Goal: Task Accomplishment & Management: Complete application form

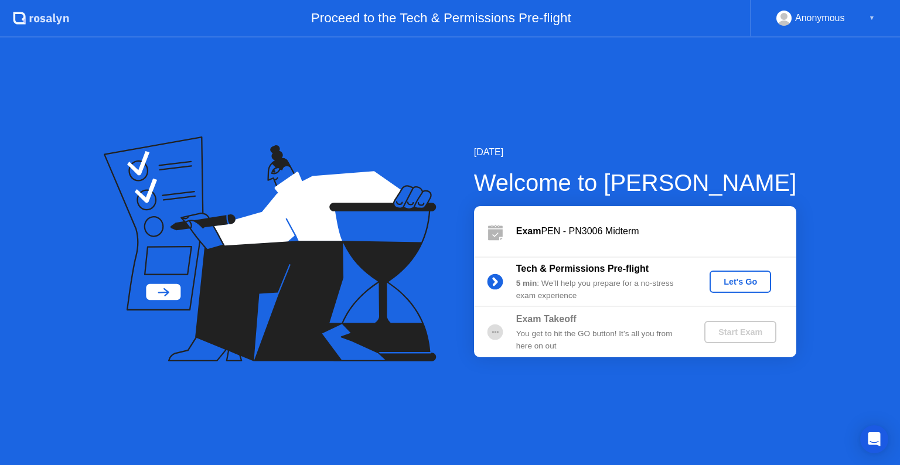
click at [742, 277] on div "Let's Go" at bounding box center [740, 281] width 52 height 9
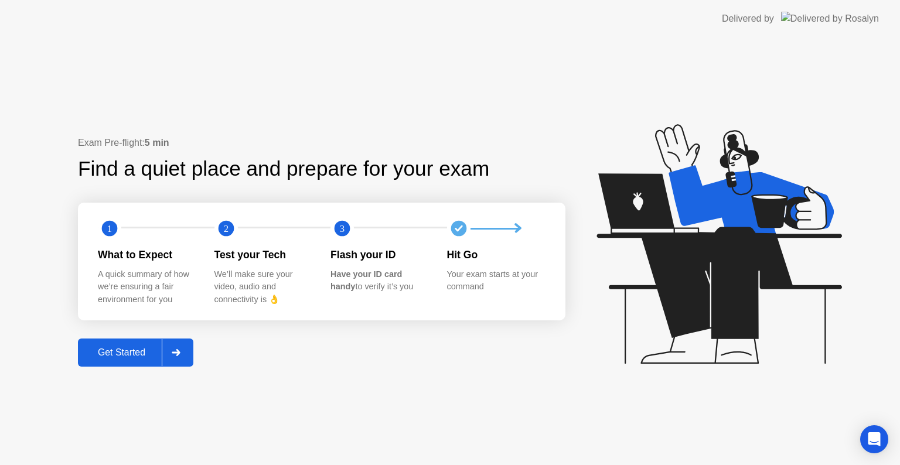
click at [119, 351] on div "Get Started" at bounding box center [121, 352] width 80 height 11
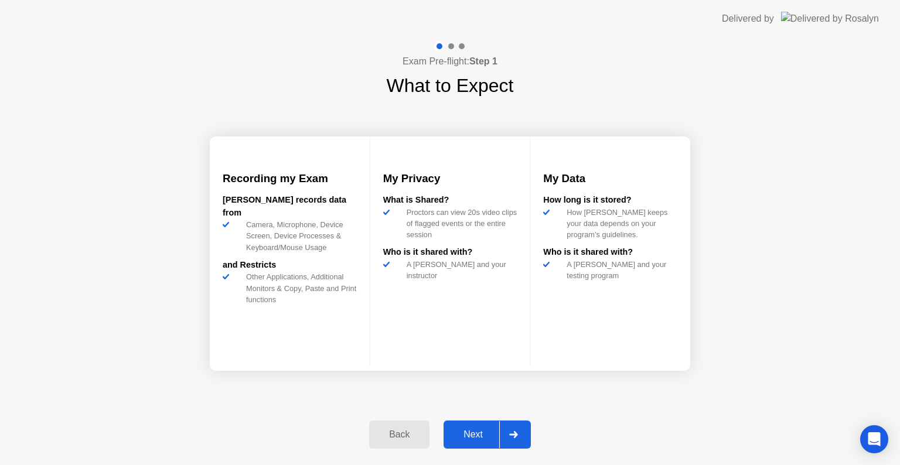
click at [480, 431] on div "Next" at bounding box center [473, 434] width 52 height 11
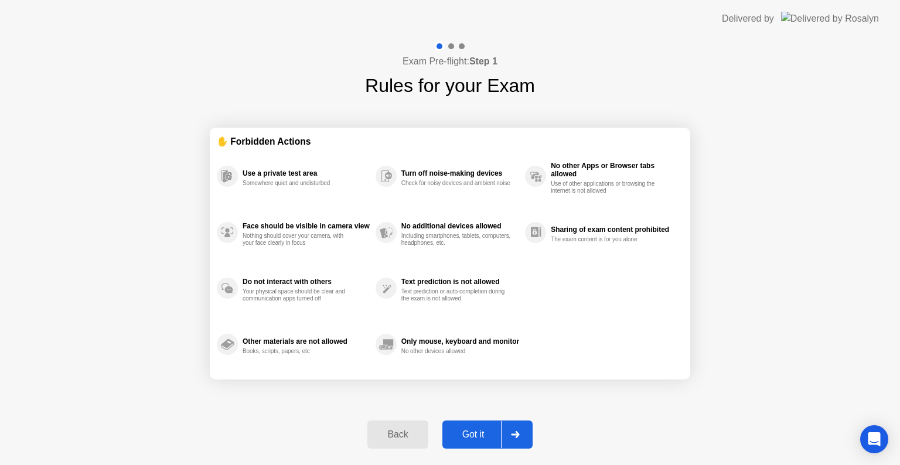
click at [480, 431] on div "Got it" at bounding box center [473, 434] width 55 height 11
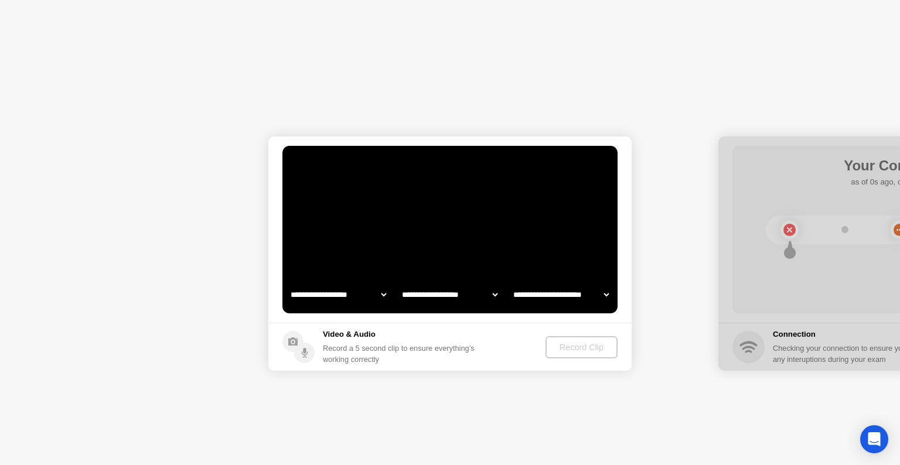
select select "**********"
select select "*******"
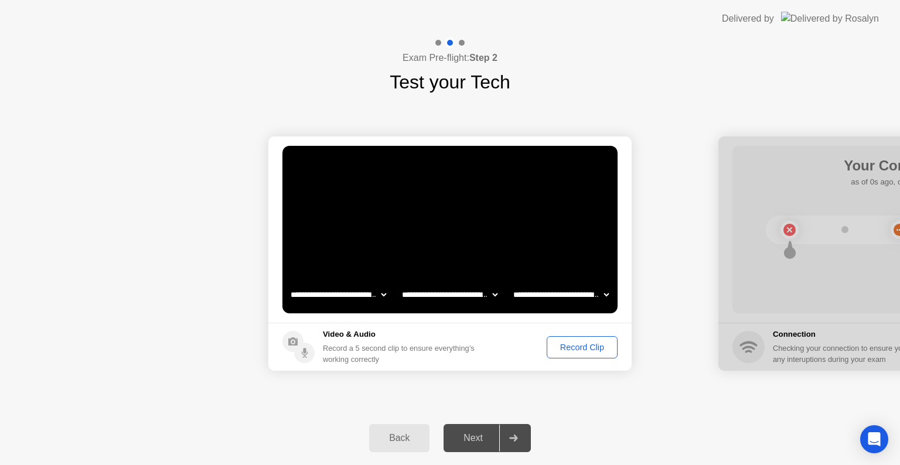
click at [581, 343] on div "Record Clip" at bounding box center [582, 347] width 63 height 9
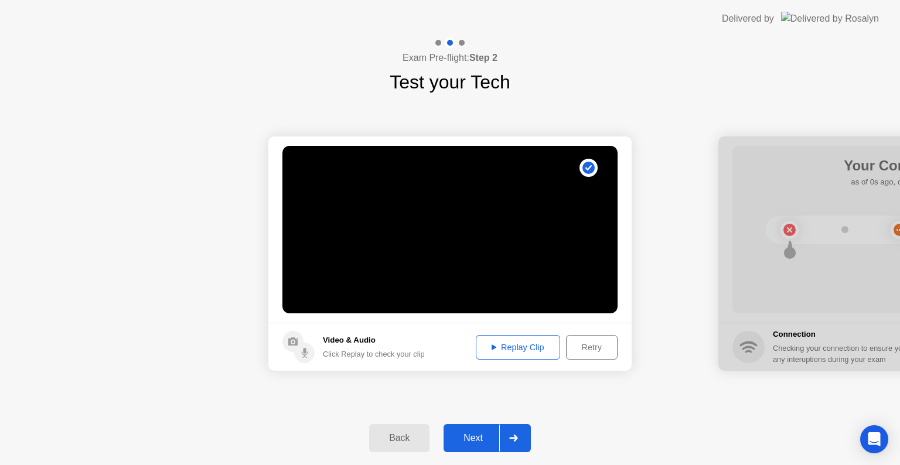
click at [471, 436] on div "Next" at bounding box center [473, 438] width 52 height 11
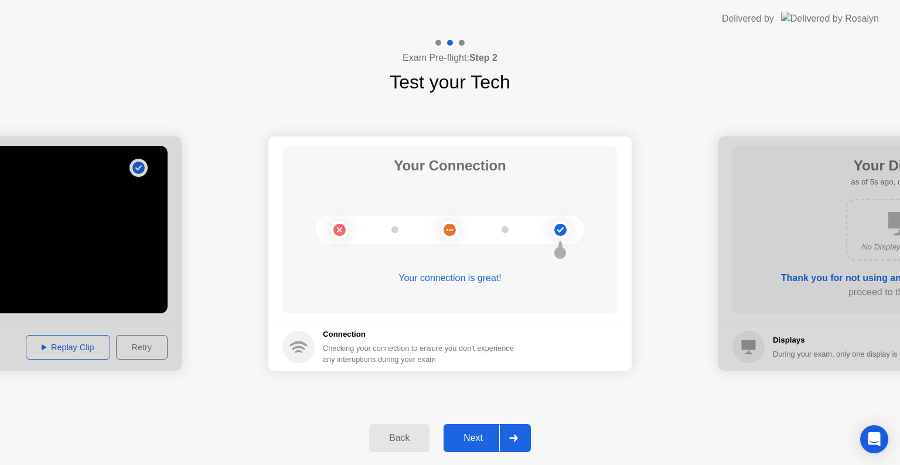
click at [471, 436] on div "Next" at bounding box center [473, 438] width 52 height 11
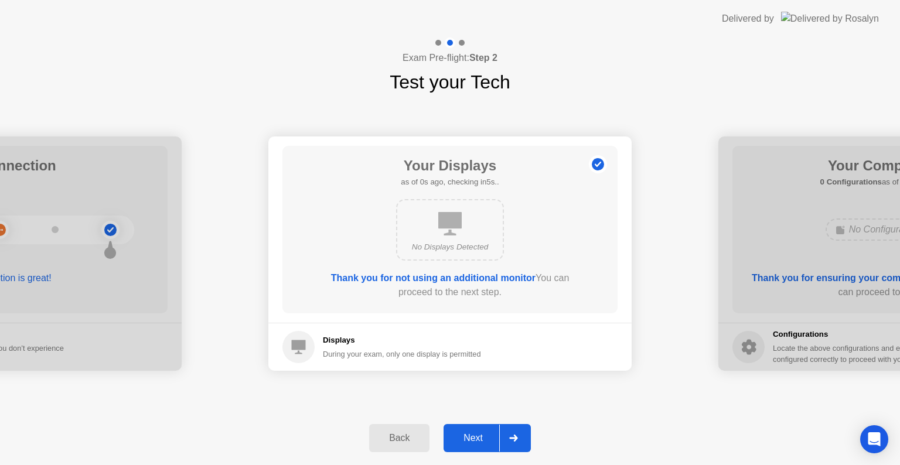
click at [471, 436] on div "Next" at bounding box center [473, 438] width 52 height 11
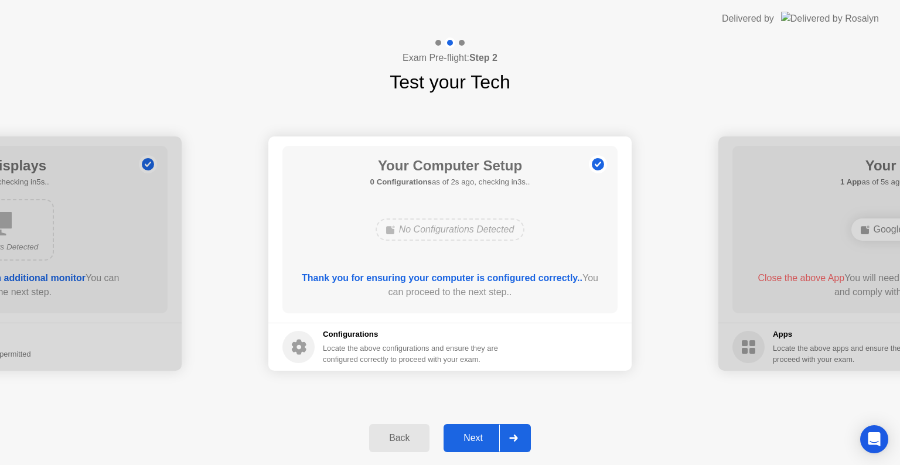
click at [471, 436] on div "Next" at bounding box center [473, 438] width 52 height 11
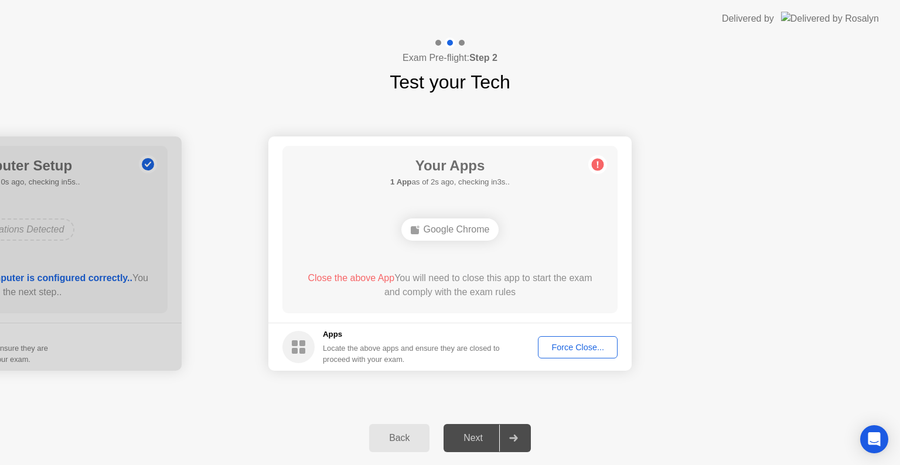
click at [568, 347] on div "Force Close..." at bounding box center [577, 347] width 71 height 9
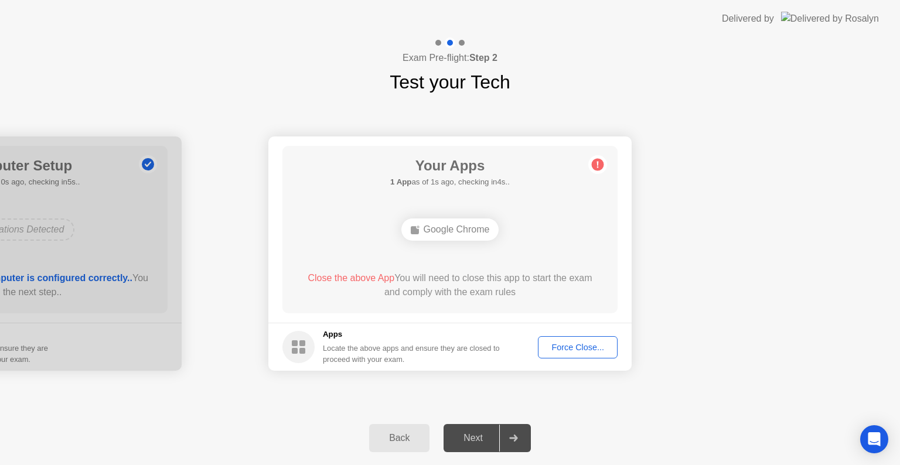
click at [576, 348] on div "Force Close..." at bounding box center [577, 347] width 71 height 9
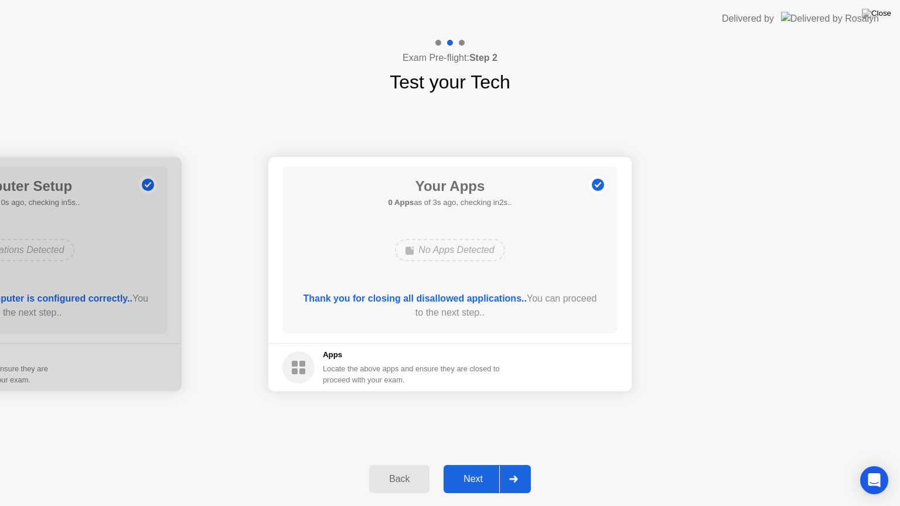
click at [476, 464] on div "Next" at bounding box center [473, 479] width 52 height 11
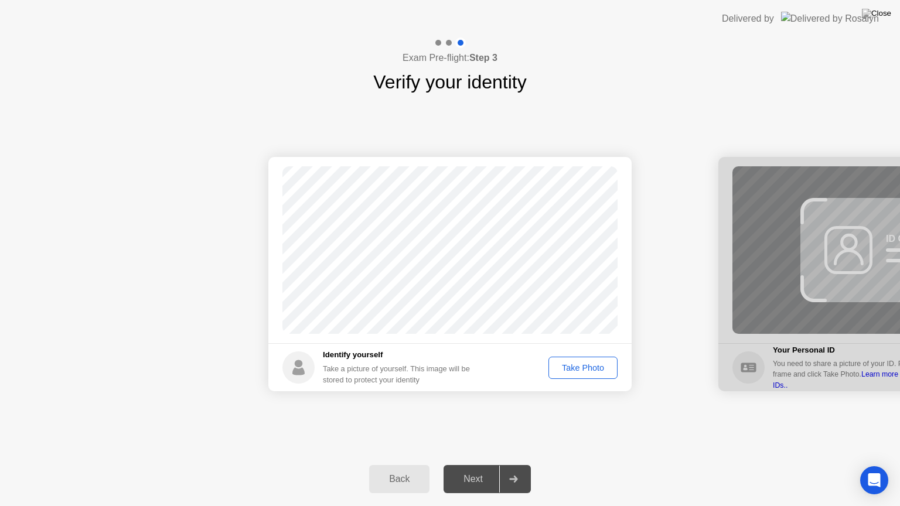
click at [578, 363] on div "Take Photo" at bounding box center [582, 367] width 61 height 9
click at [466, 464] on div "Next" at bounding box center [473, 479] width 52 height 11
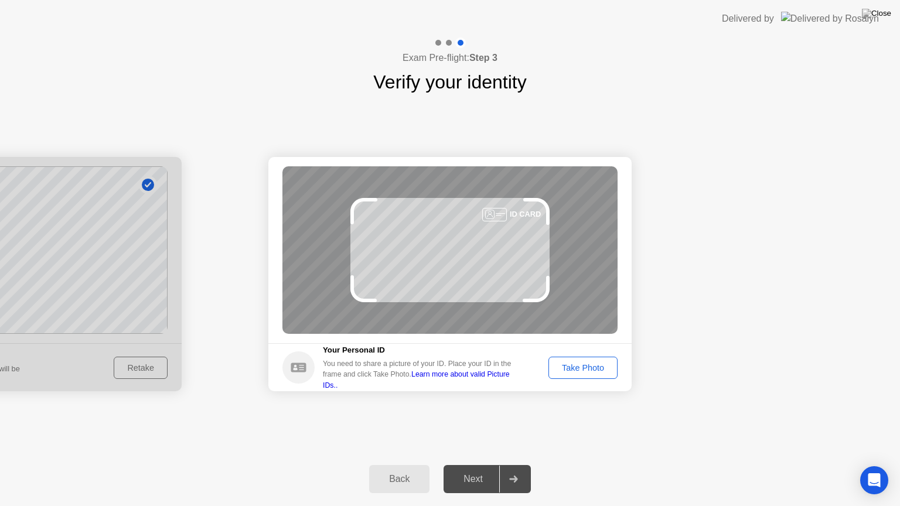
click at [578, 363] on div "Take Photo" at bounding box center [582, 367] width 61 height 9
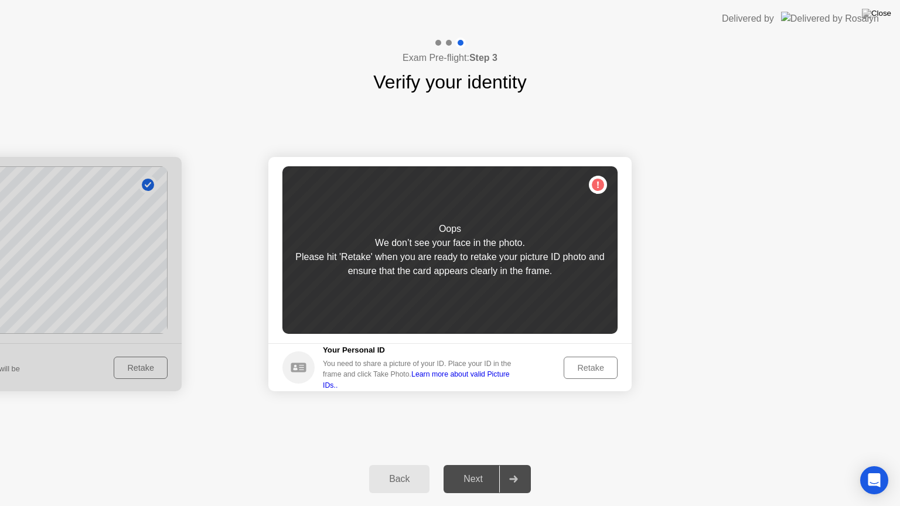
click at [581, 365] on div "Retake" at bounding box center [591, 367] width 46 height 9
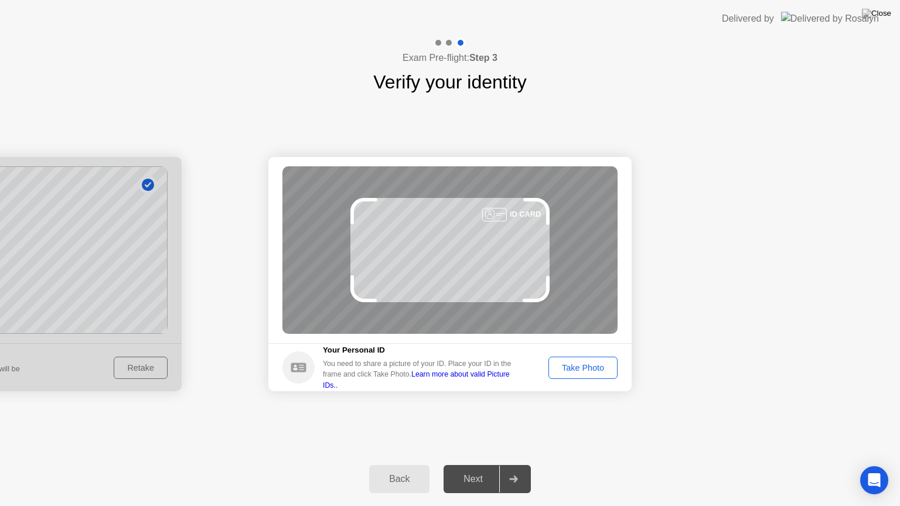
click at [581, 365] on div "Take Photo" at bounding box center [582, 367] width 61 height 9
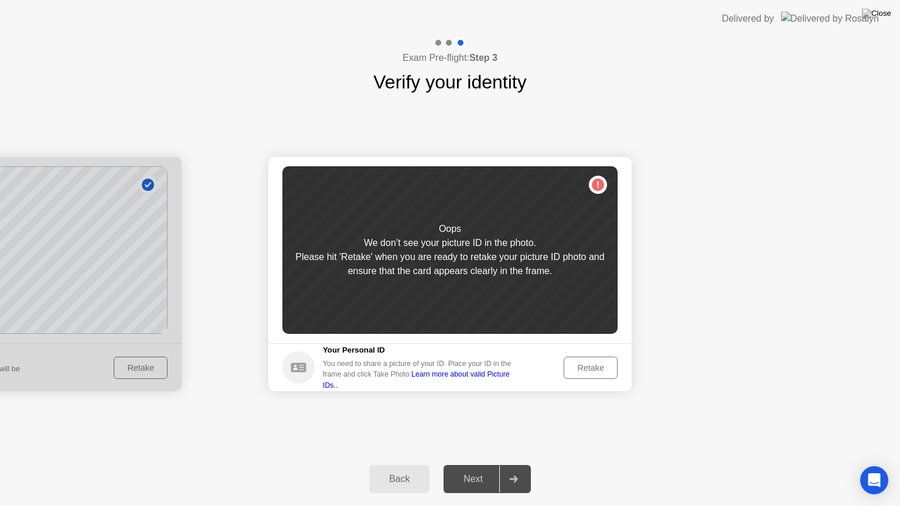
click at [581, 365] on div "Retake" at bounding box center [591, 367] width 46 height 9
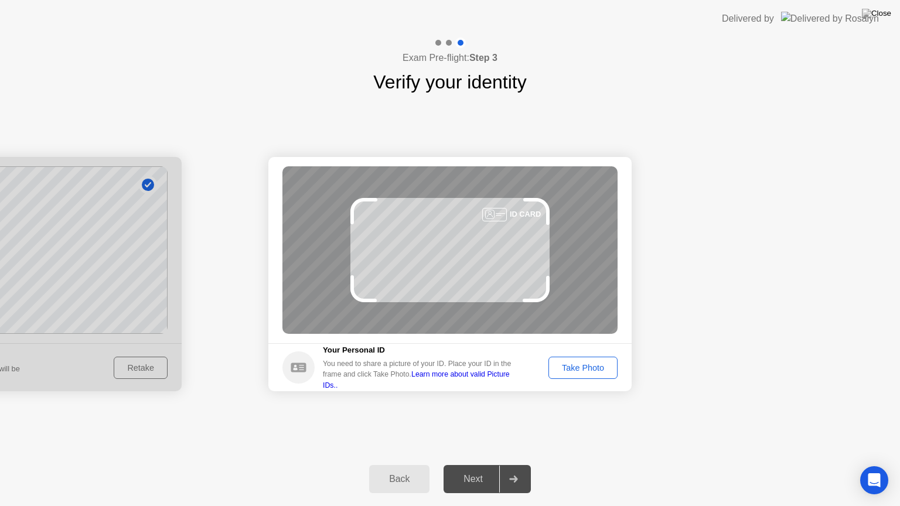
click at [581, 365] on div "Take Photo" at bounding box center [582, 367] width 61 height 9
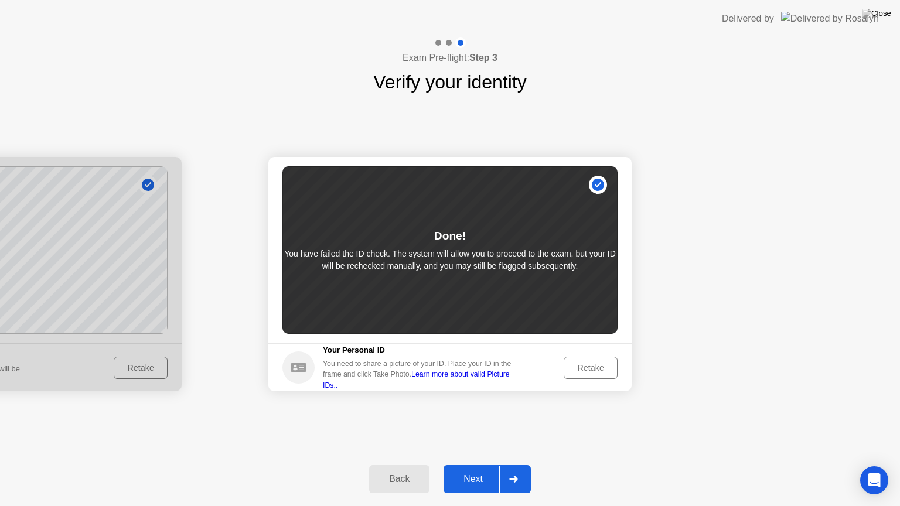
click at [471, 464] on div "Next" at bounding box center [473, 479] width 52 height 11
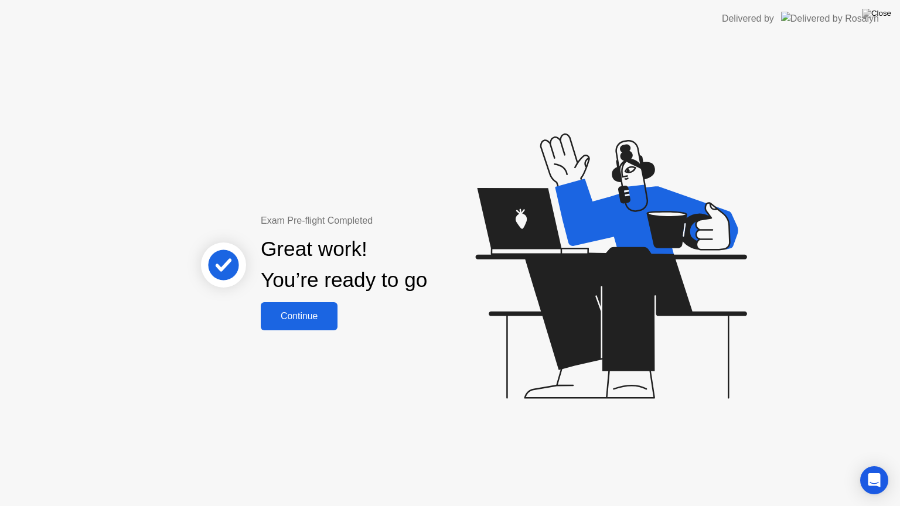
click at [300, 307] on button "Continue" at bounding box center [299, 316] width 77 height 28
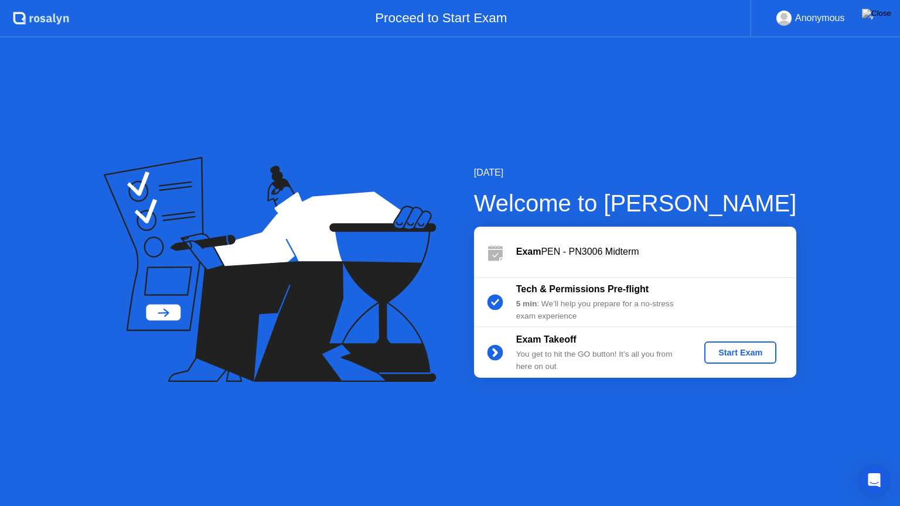
click at [740, 348] on div "Start Exam" at bounding box center [740, 352] width 63 height 9
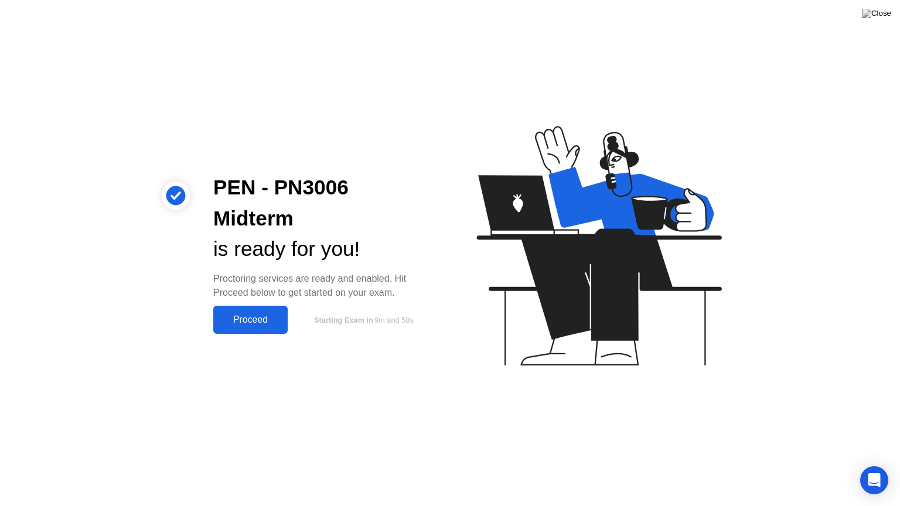
click at [249, 315] on div "Proceed" at bounding box center [250, 320] width 67 height 11
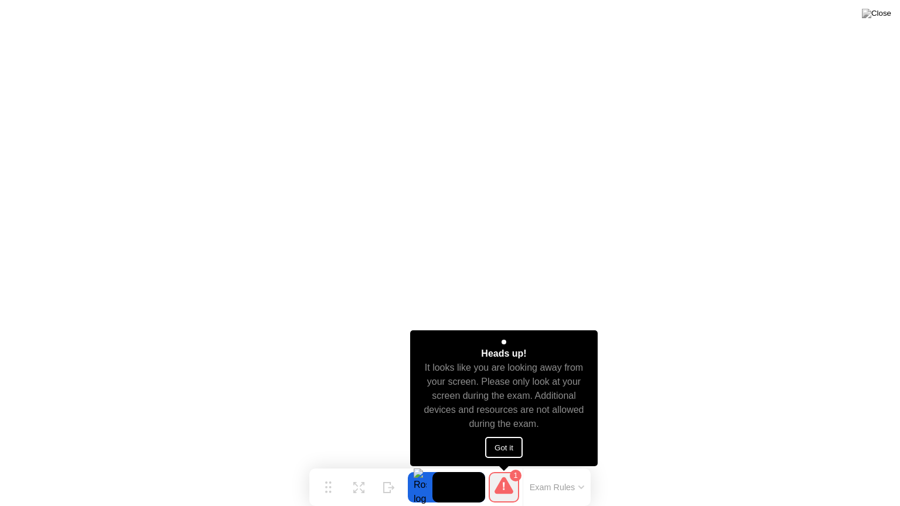
click at [505, 445] on button "Got it" at bounding box center [503, 447] width 37 height 21
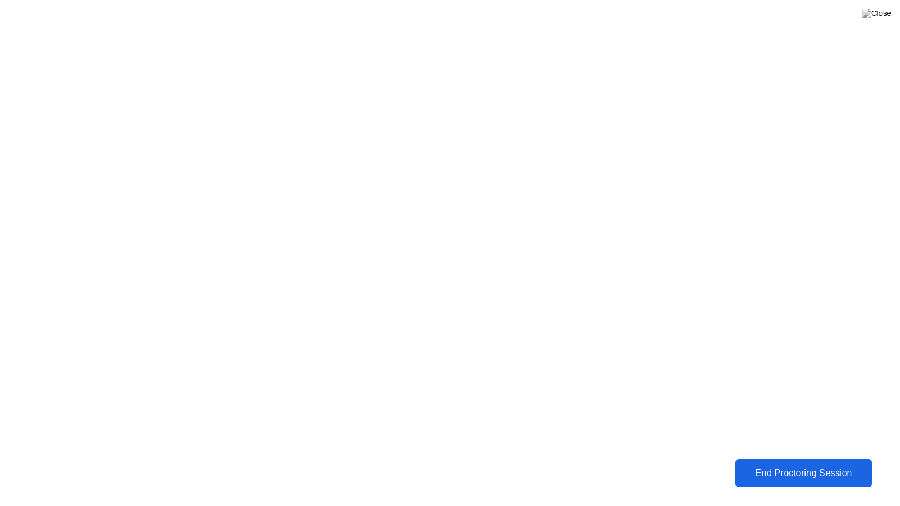
click at [792, 464] on div "End Proctoring Session" at bounding box center [803, 473] width 132 height 11
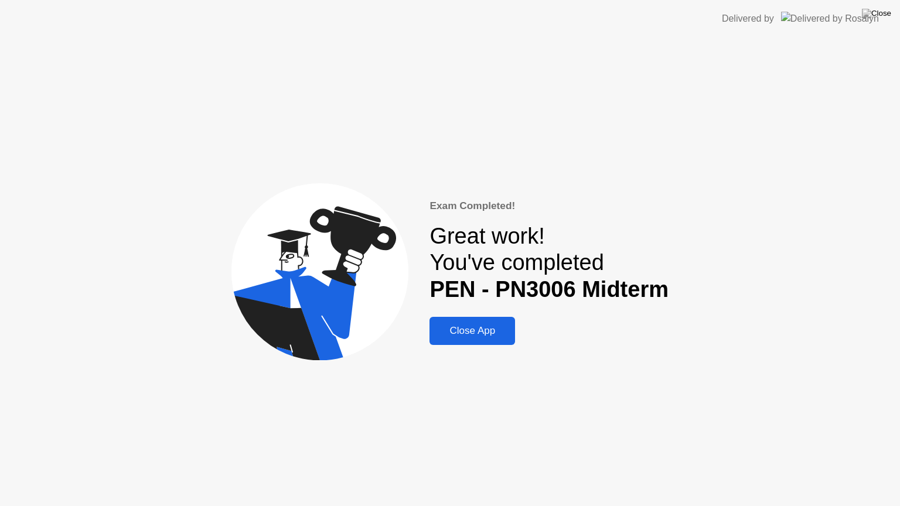
click at [464, 327] on div "Close App" at bounding box center [472, 331] width 78 height 12
